Goal: Task Accomplishment & Management: Manage account settings

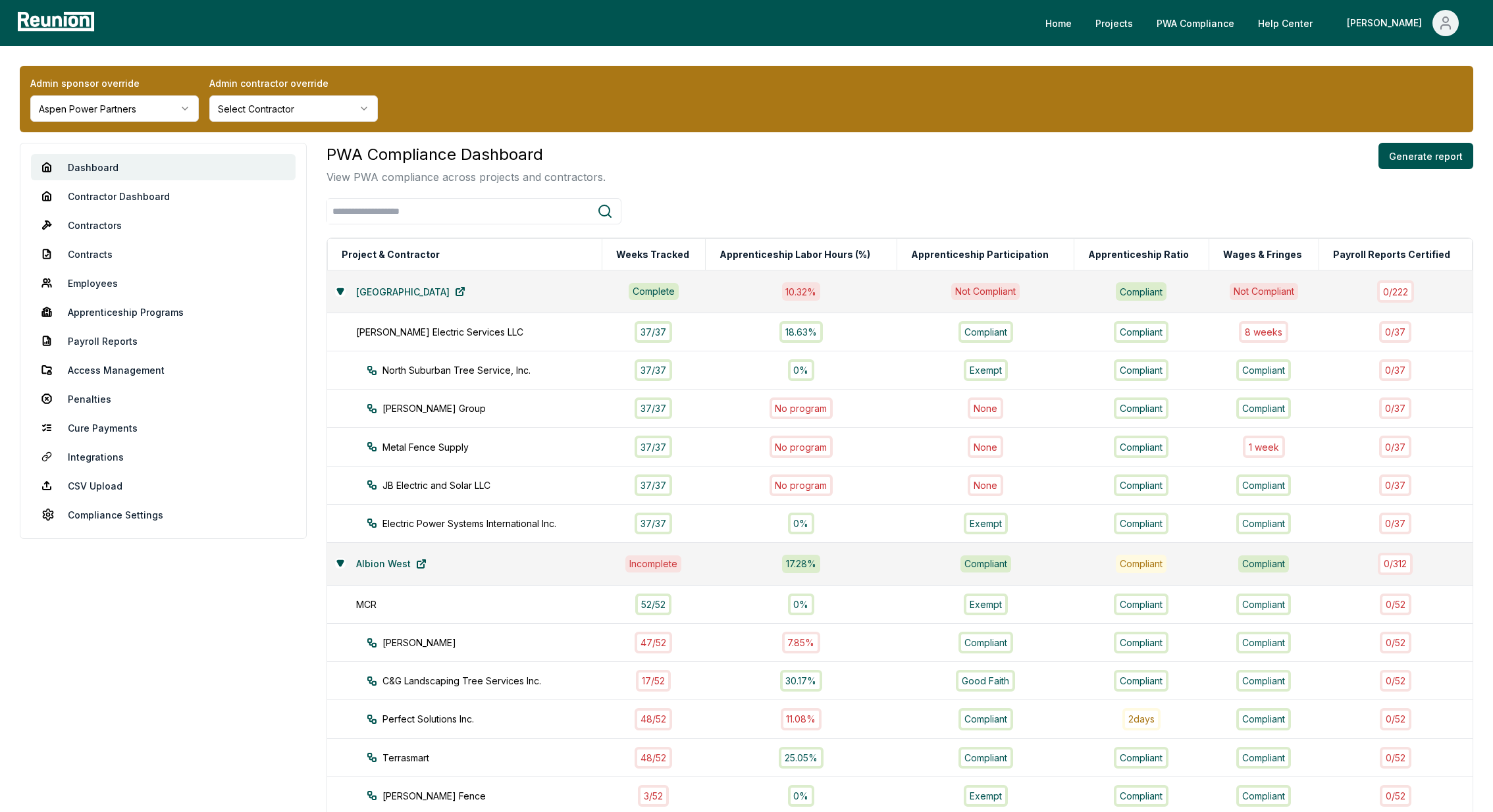
click at [118, 370] on link "Access Management" at bounding box center [163, 370] width 265 height 26
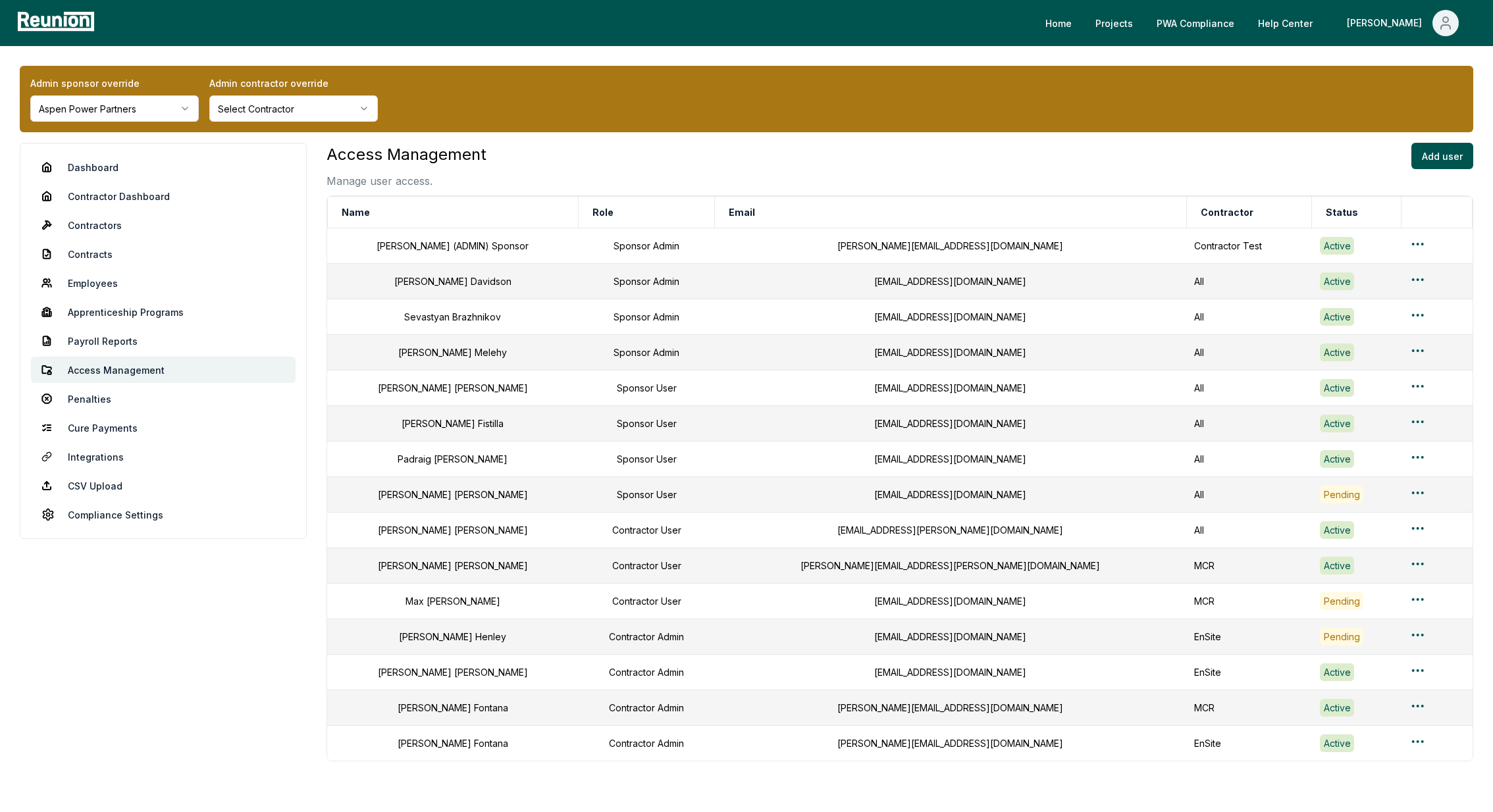
click at [102, 111] on html "Please visit us on your desktop We're working on making our marketplace mobile-…" at bounding box center [746, 443] width 1493 height 887
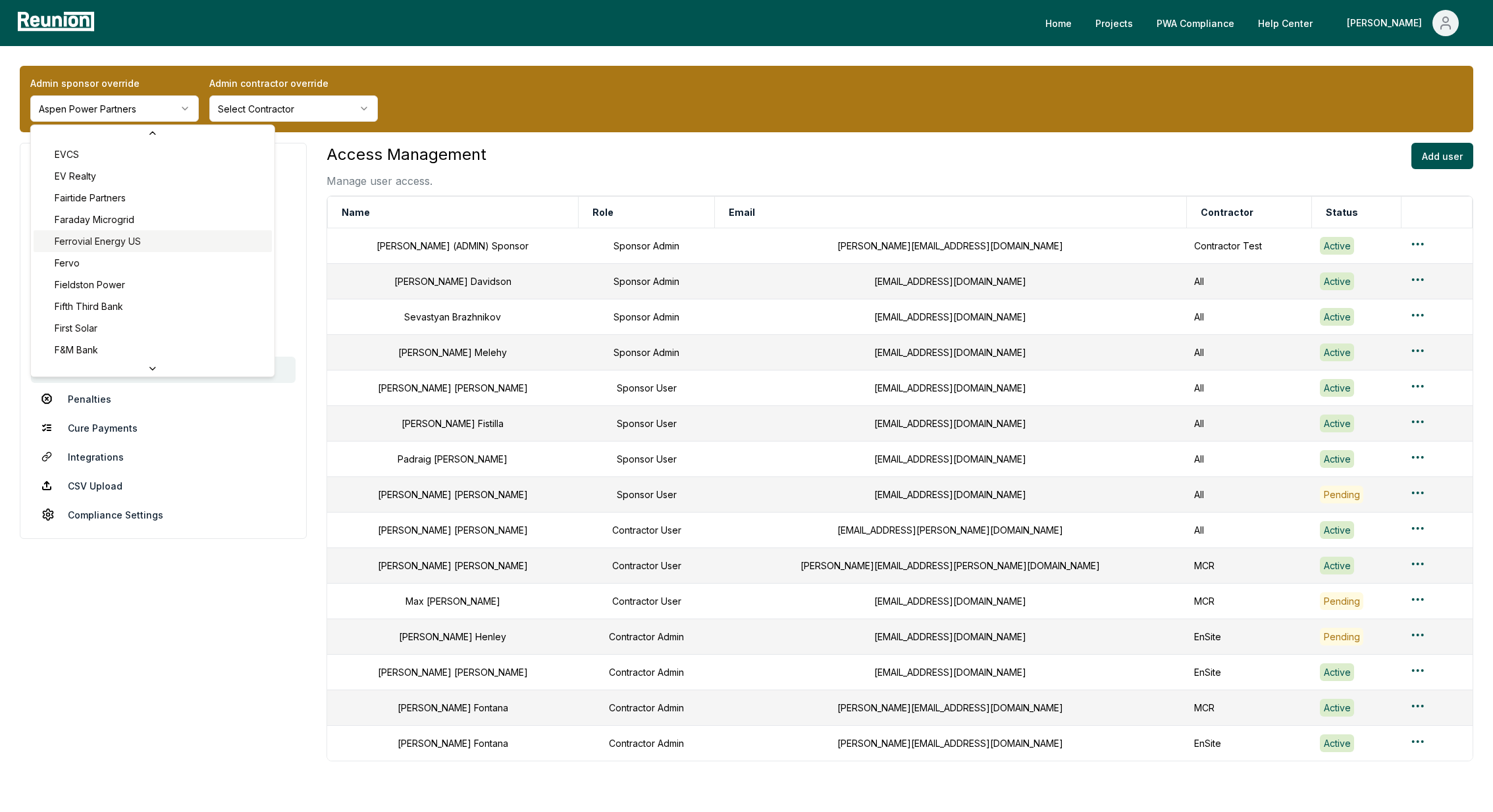
scroll to position [1989, 0]
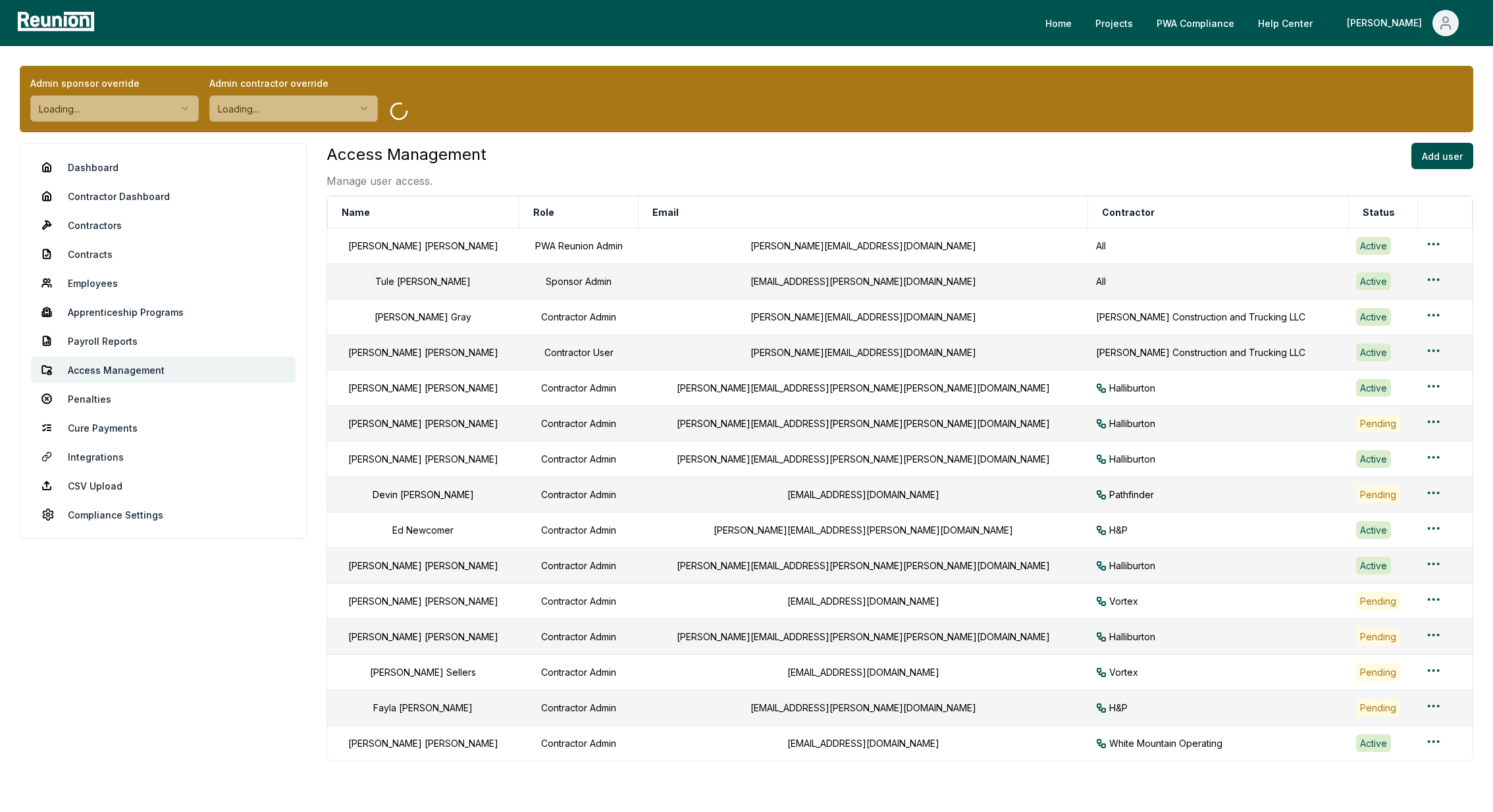
scroll to position [81, 0]
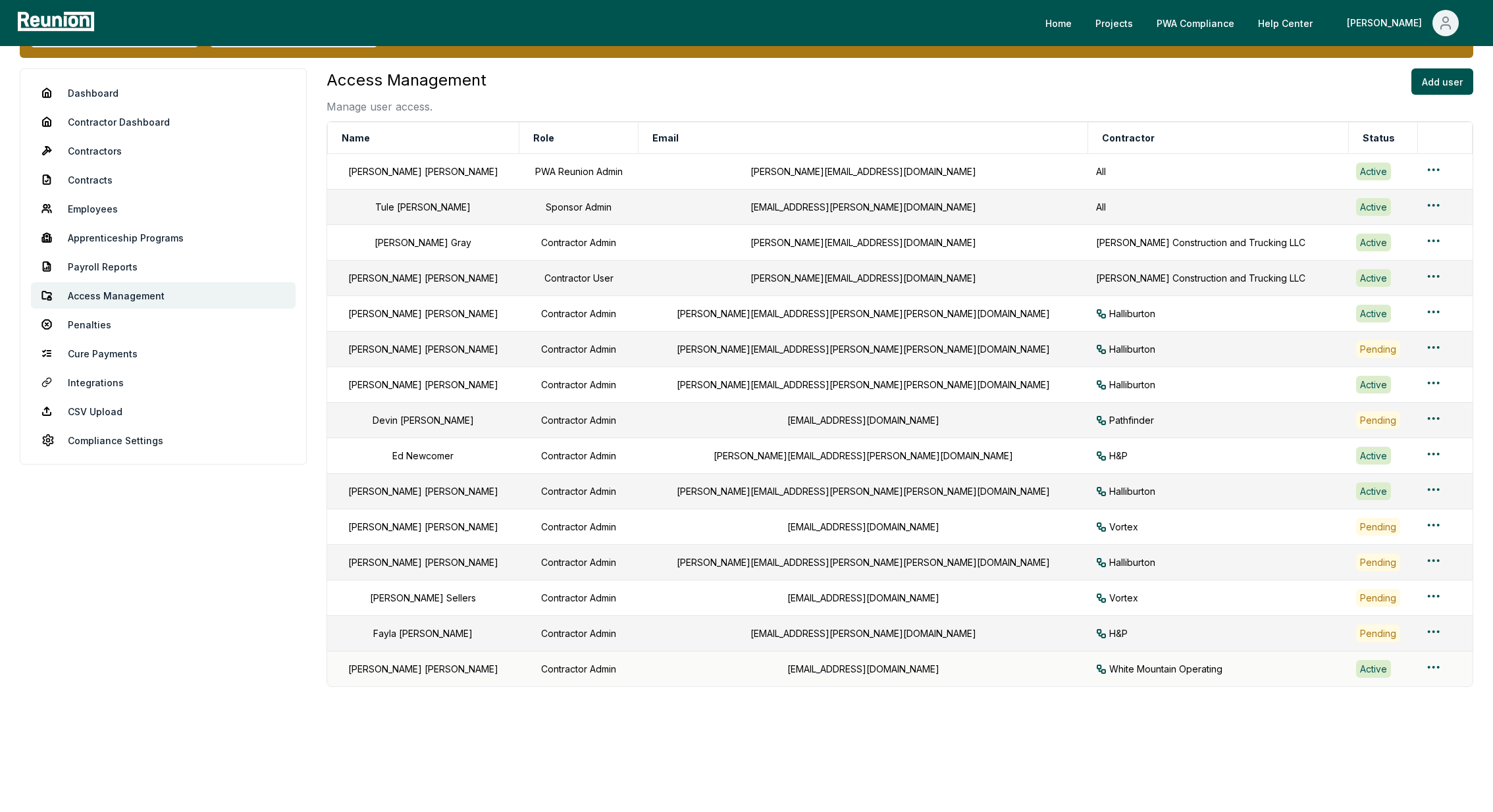
click at [1425, 665] on div at bounding box center [1441, 669] width 31 height 19
click at [1406, 666] on html "Please visit us on your desktop We're working on making our marketplace mobile-…" at bounding box center [746, 369] width 1493 height 887
click at [1367, 719] on div "Edit user" at bounding box center [1405, 719] width 125 height 22
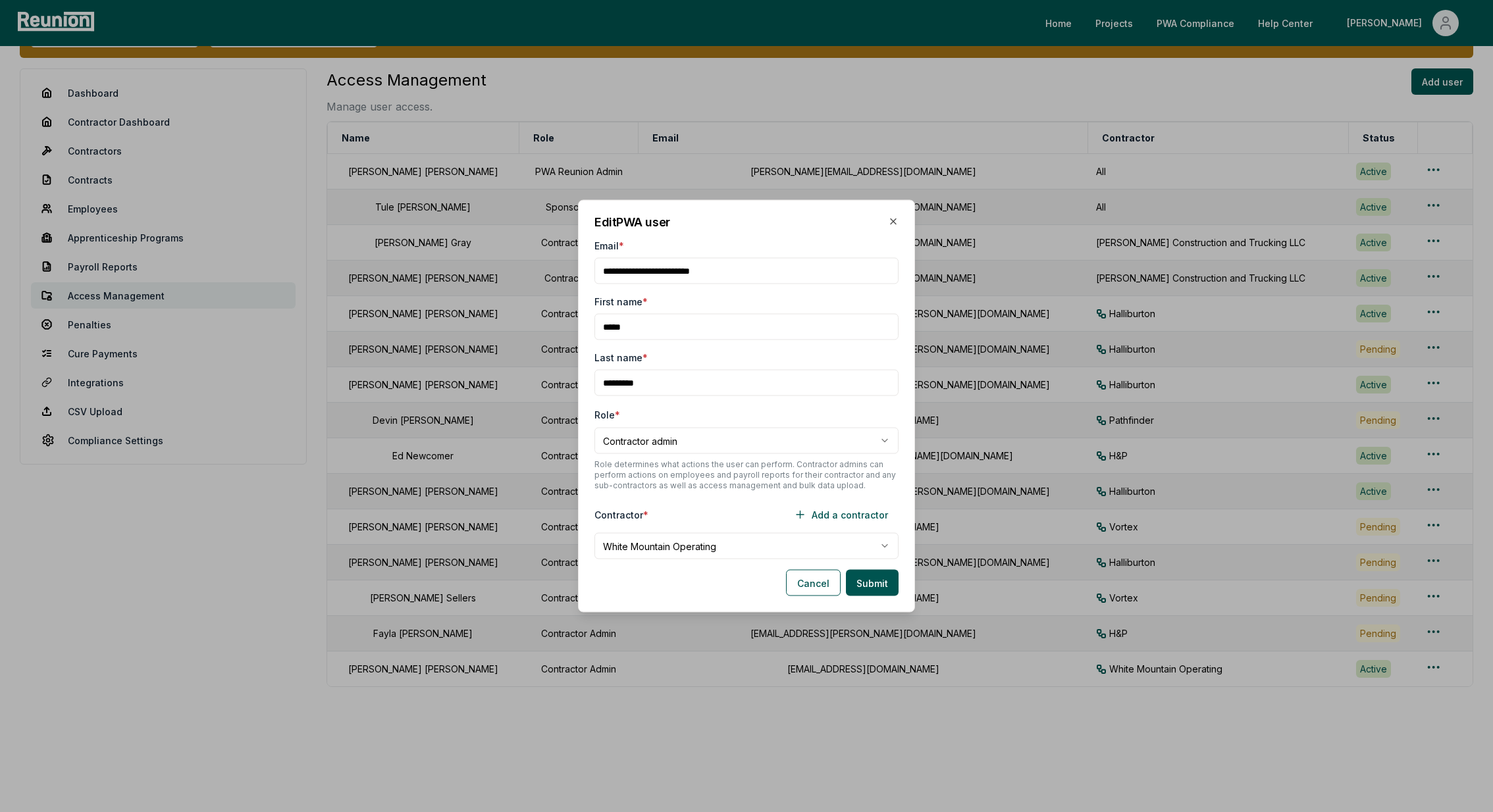
click at [764, 263] on input "Email *" at bounding box center [746, 271] width 304 height 26
click at [895, 225] on icon "button" at bounding box center [893, 222] width 10 height 10
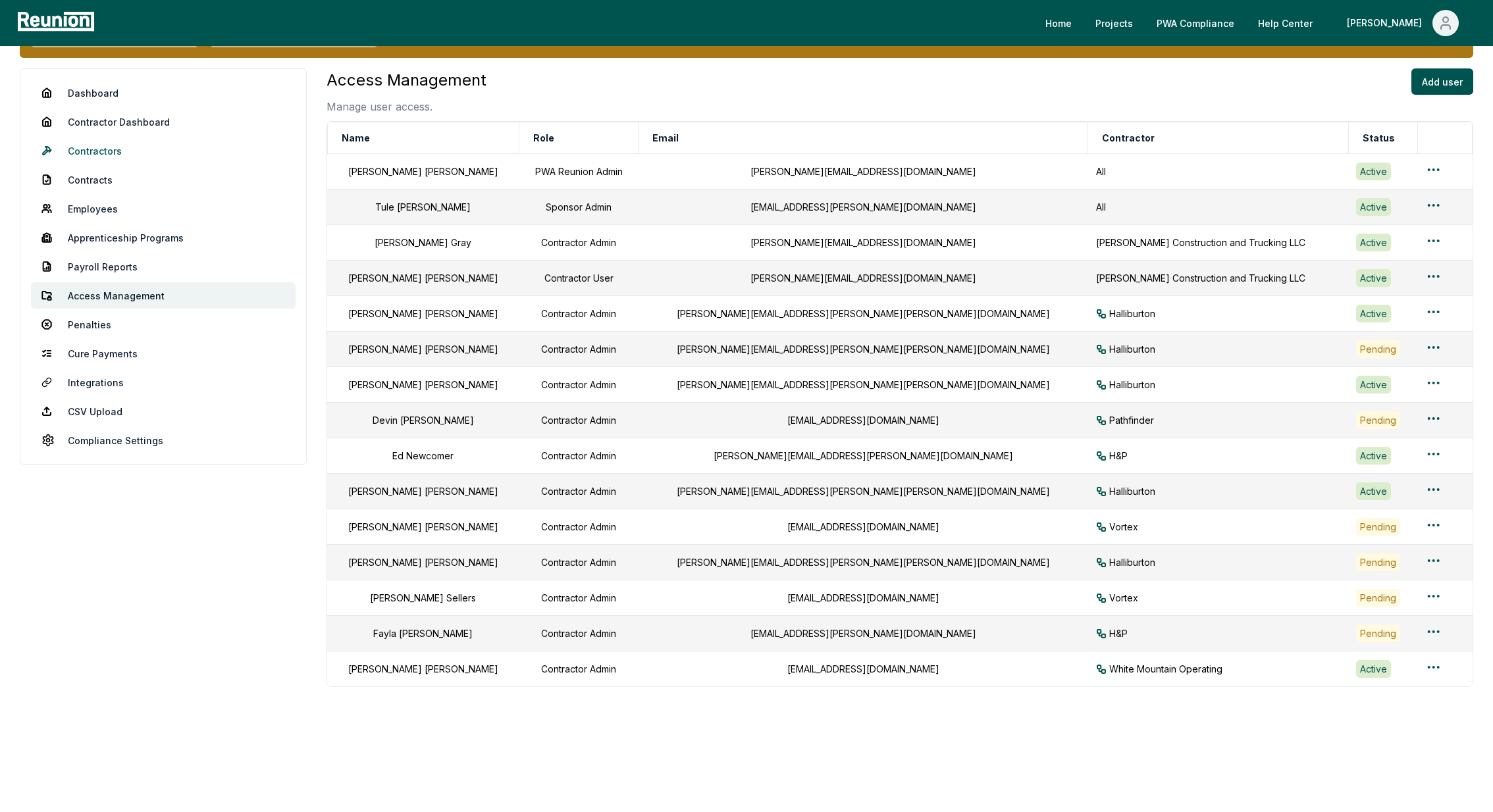
scroll to position [0, 0]
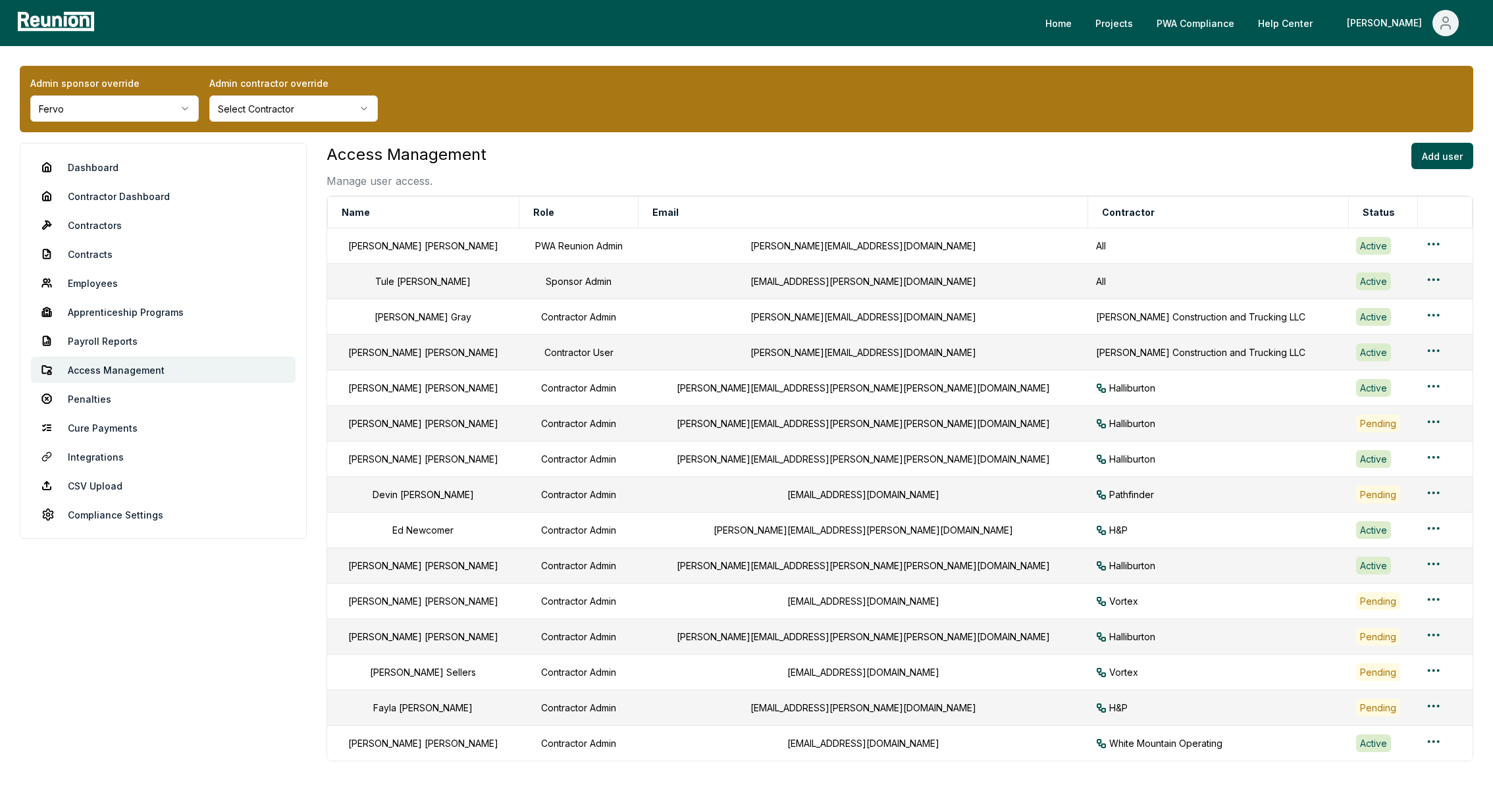
click at [82, 109] on html "Please visit us on your desktop We're working on making our marketplace mobile-…" at bounding box center [746, 443] width 1493 height 887
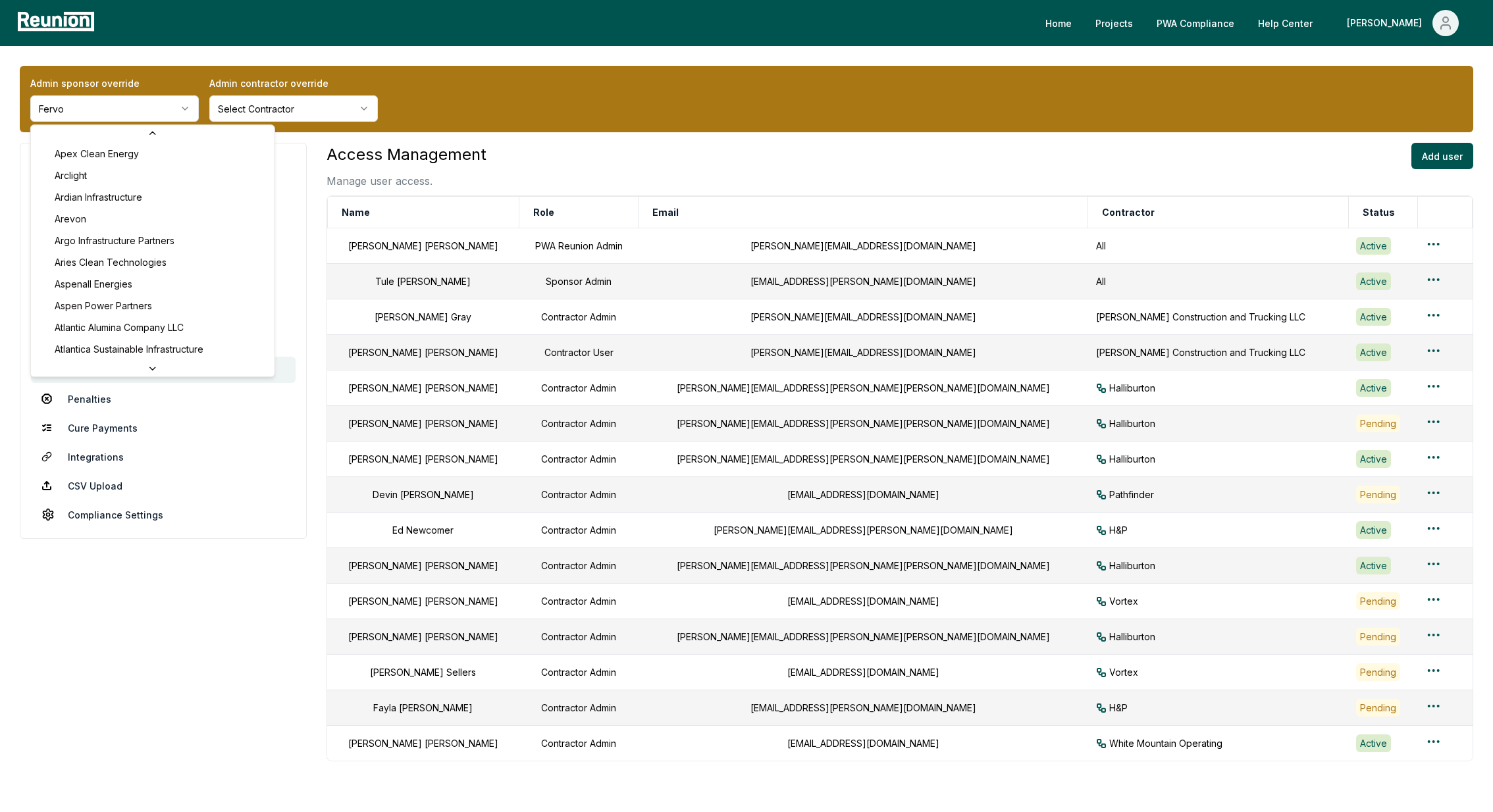
scroll to position [474, 0]
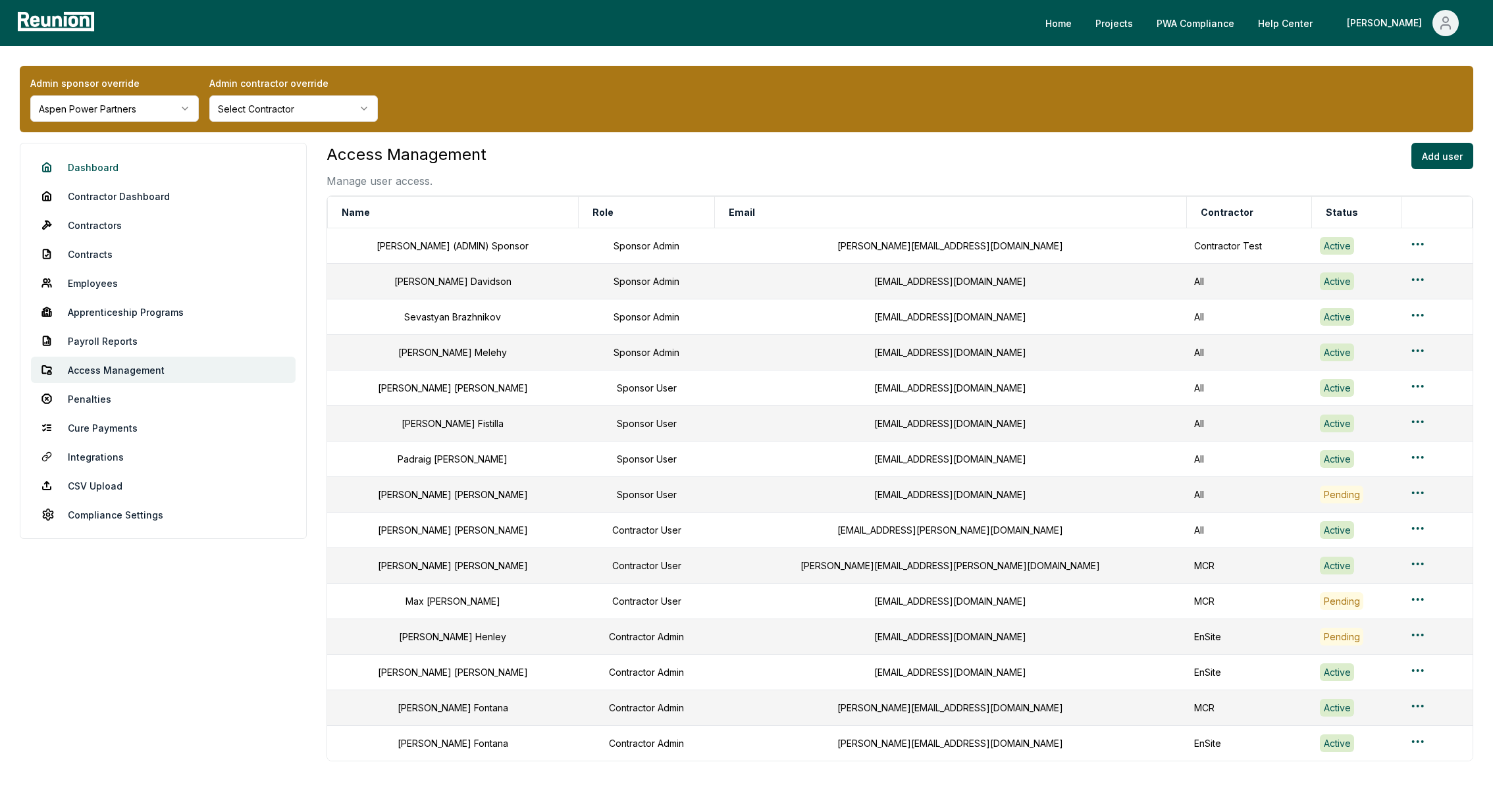
click at [76, 160] on link "Dashboard" at bounding box center [163, 167] width 265 height 26
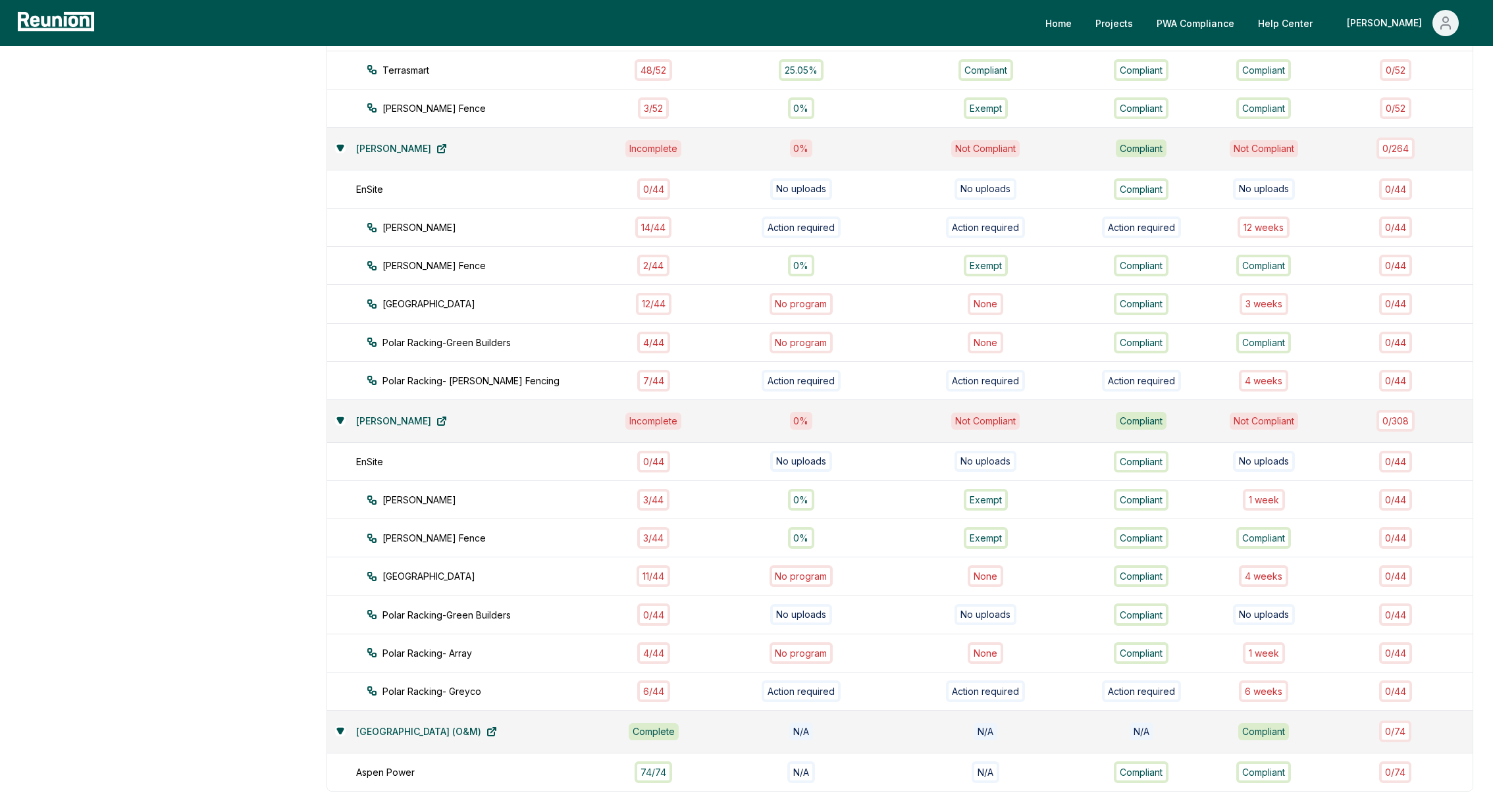
scroll to position [693, 0]
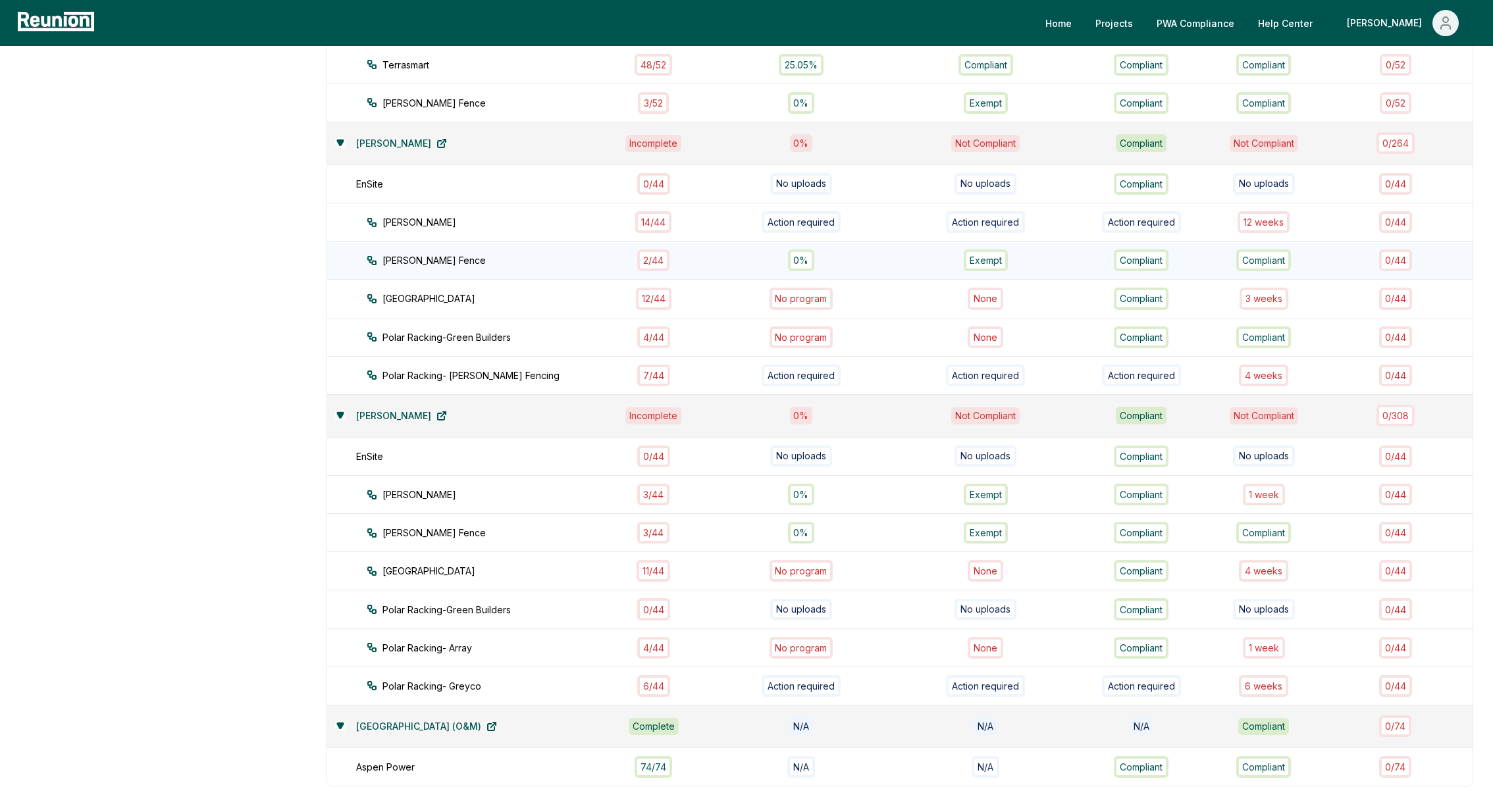
click at [664, 249] on div "2 / 44" at bounding box center [653, 259] width 32 height 22
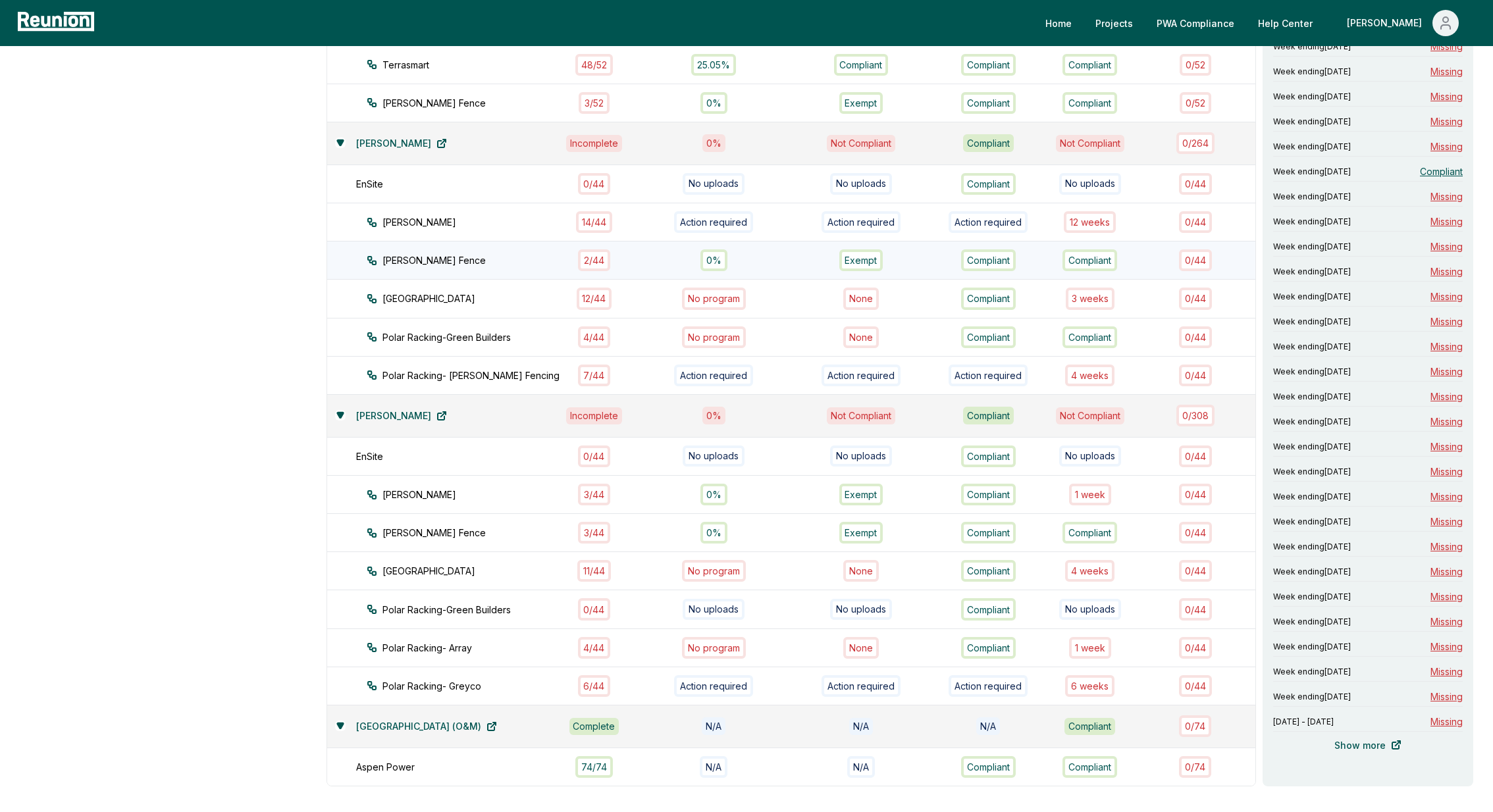
click at [664, 249] on div "0%" at bounding box center [714, 259] width 137 height 22
click at [596, 523] on div "3 / 44" at bounding box center [594, 533] width 32 height 22
click at [1084, 560] on div "4 week s" at bounding box center [1089, 571] width 49 height 22
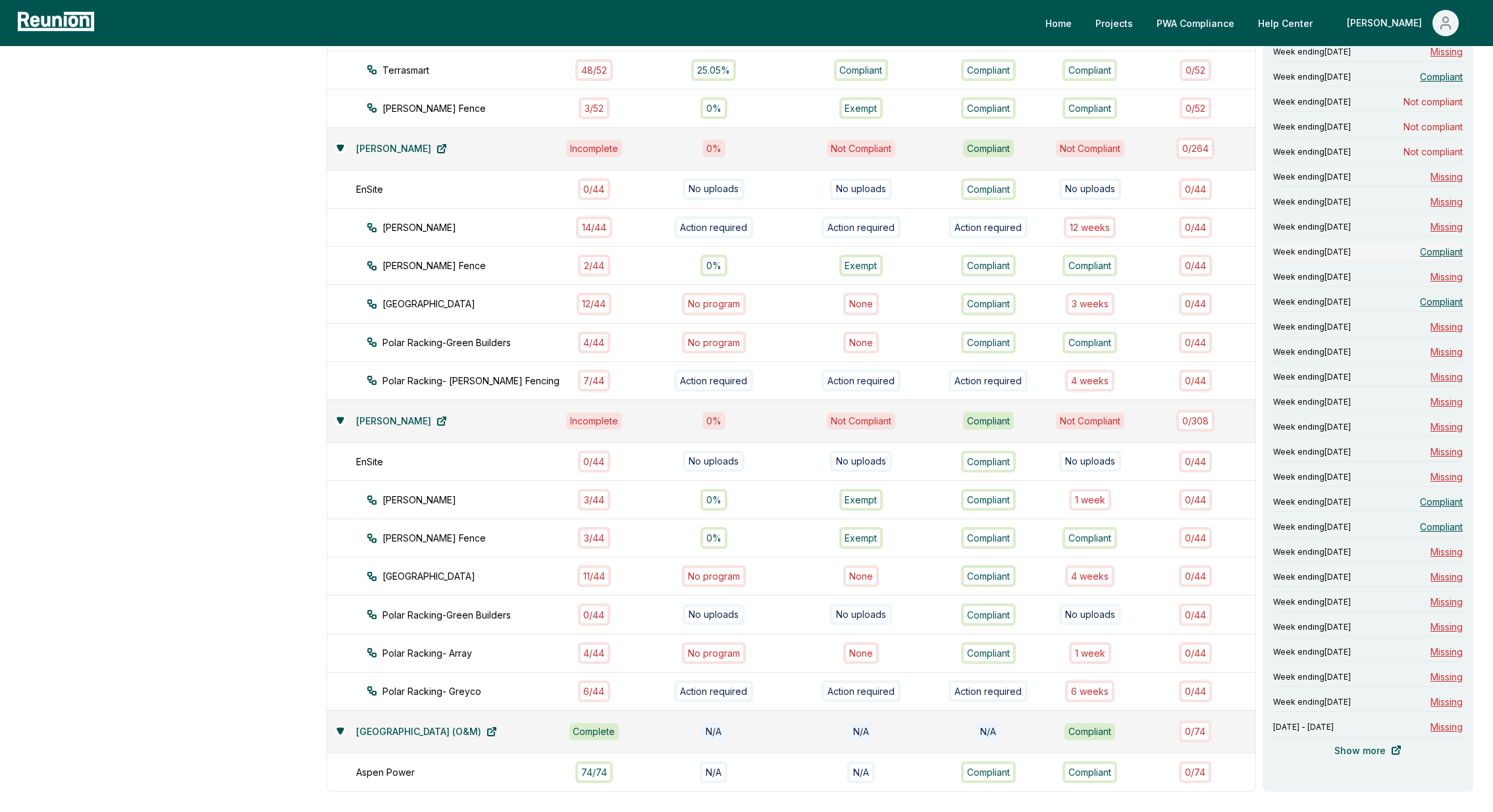
scroll to position [685, 0]
click at [1092, 567] on div "4 week s" at bounding box center [1089, 578] width 49 height 22
click at [1427, 102] on span "Not compliant" at bounding box center [1433, 104] width 59 height 14
click at [1431, 124] on span "Not compliant" at bounding box center [1433, 128] width 59 height 14
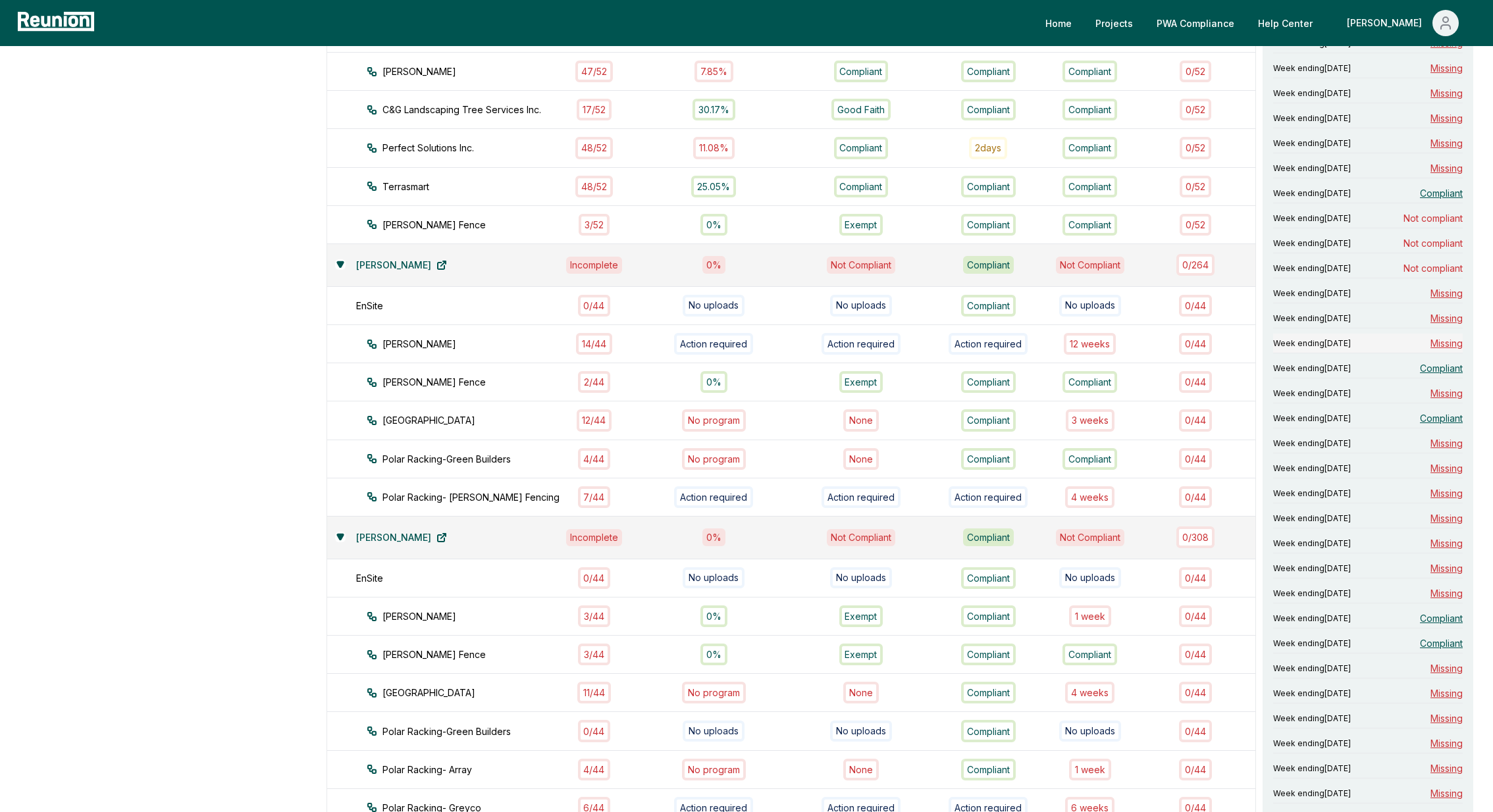
scroll to position [624, 0]
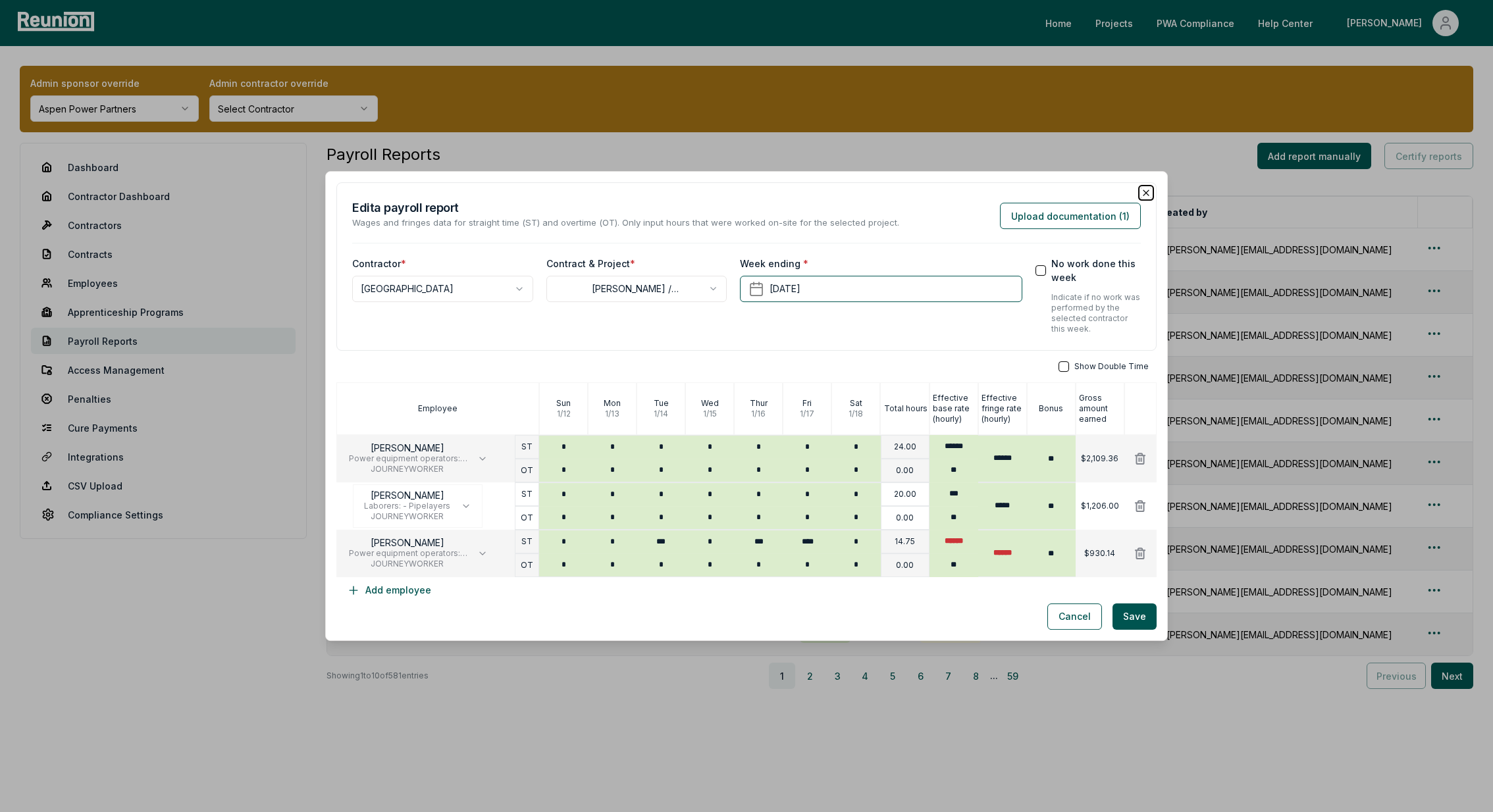
click at [1148, 195] on icon "button" at bounding box center [1147, 193] width 10 height 10
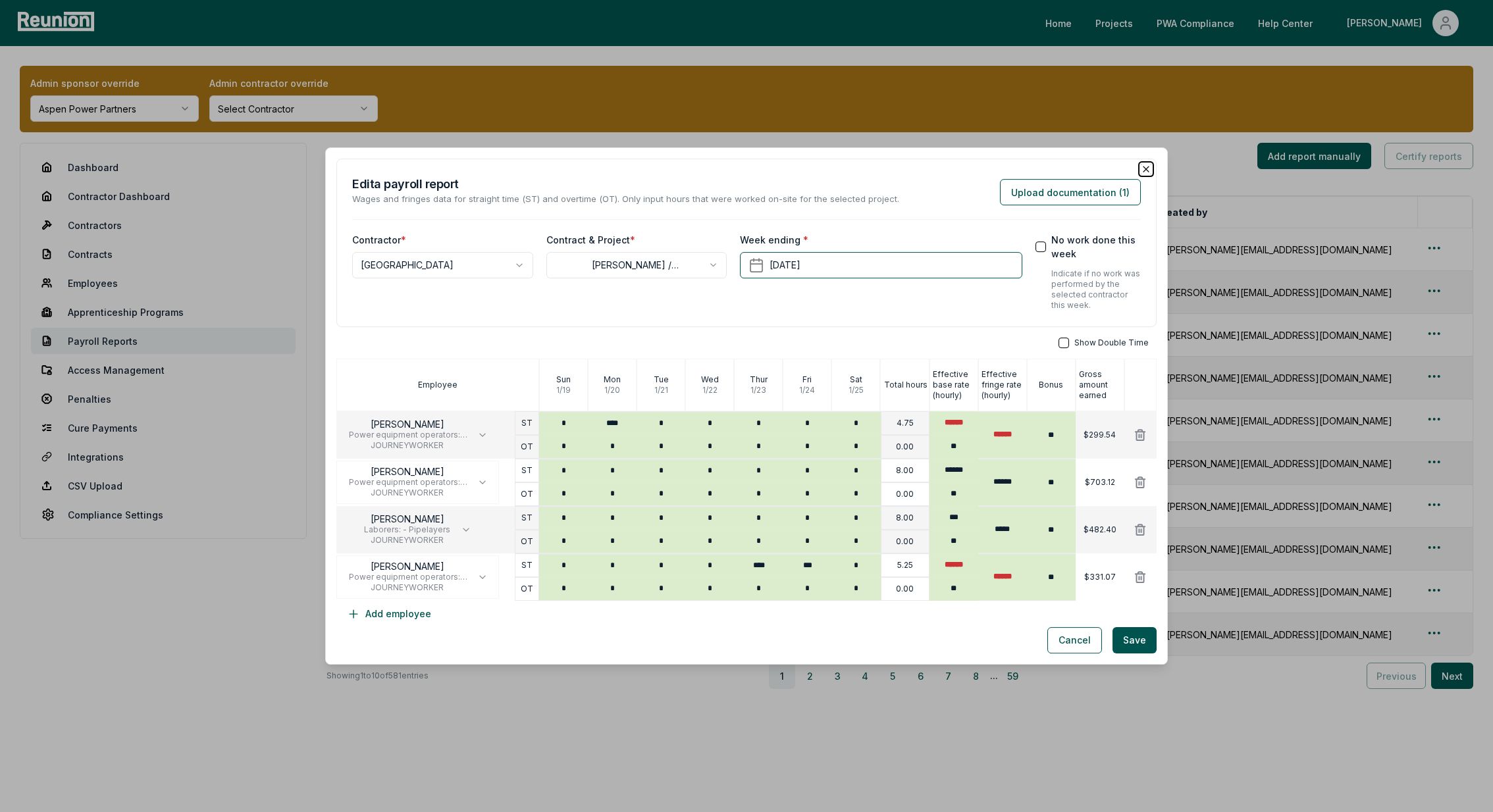
click at [1148, 167] on icon "button" at bounding box center [1147, 169] width 5 height 5
